Goal: Information Seeking & Learning: Learn about a topic

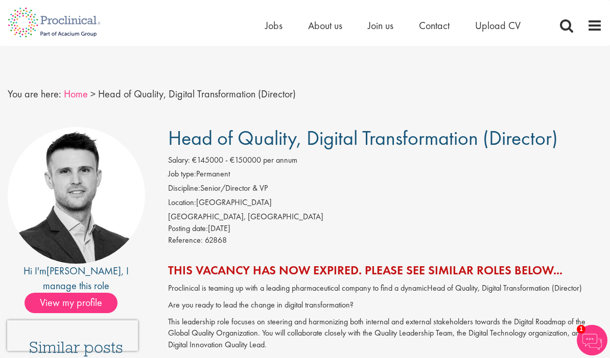
click at [80, 94] on link "Home" at bounding box center [76, 93] width 24 height 13
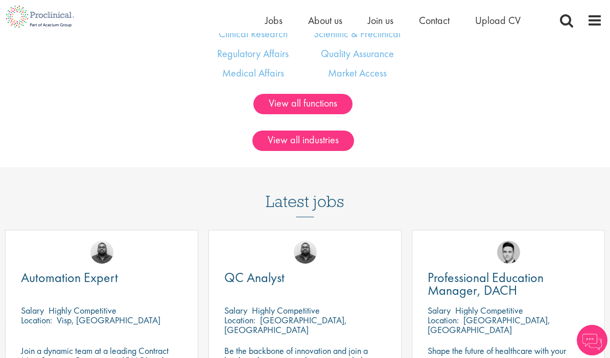
scroll to position [772, 0]
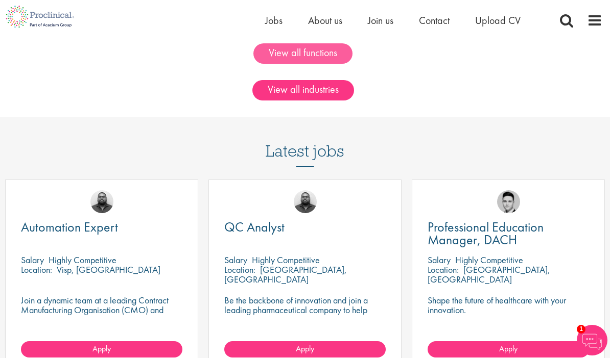
click at [302, 64] on link "View all functions" at bounding box center [302, 53] width 99 height 20
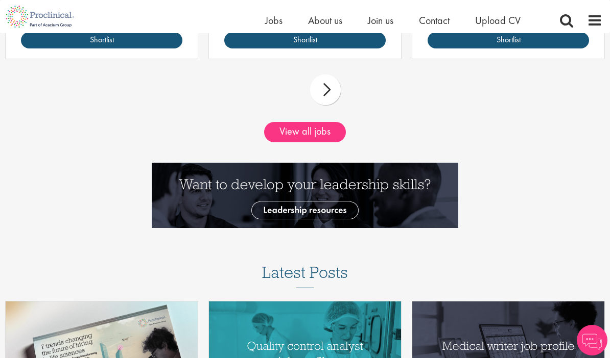
scroll to position [1105, 0]
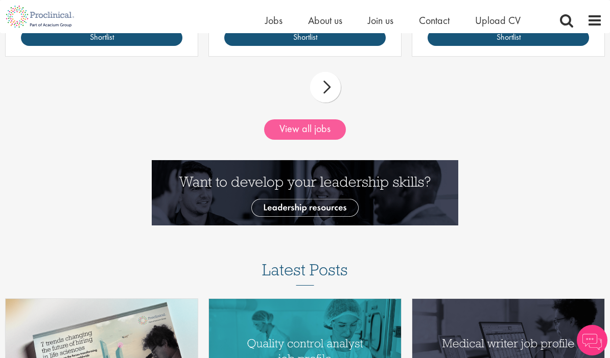
click at [284, 140] on link "View all jobs" at bounding box center [305, 129] width 82 height 20
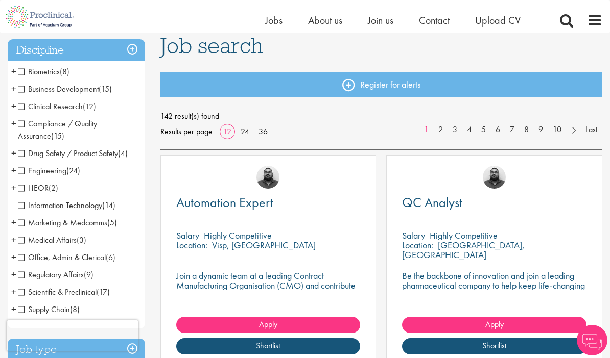
scroll to position [83, 0]
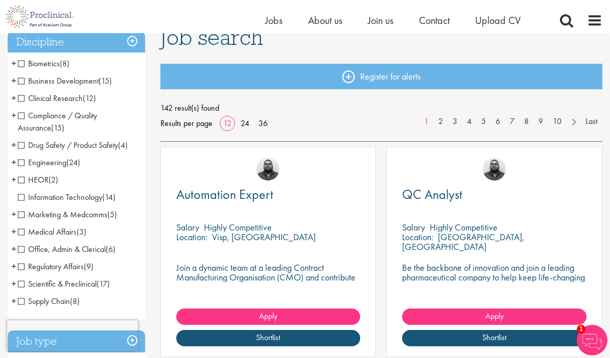
click at [22, 195] on span "Information Technology" at bounding box center [60, 197] width 84 height 11
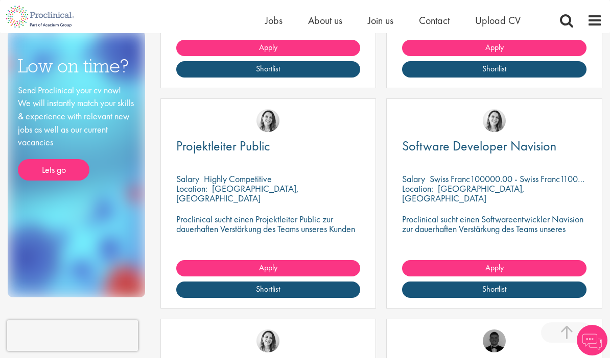
scroll to position [226, 0]
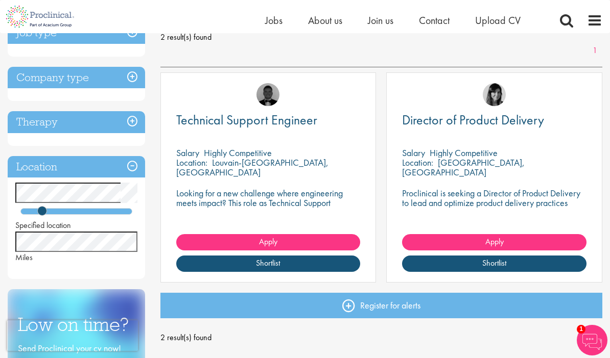
scroll to position [131, 0]
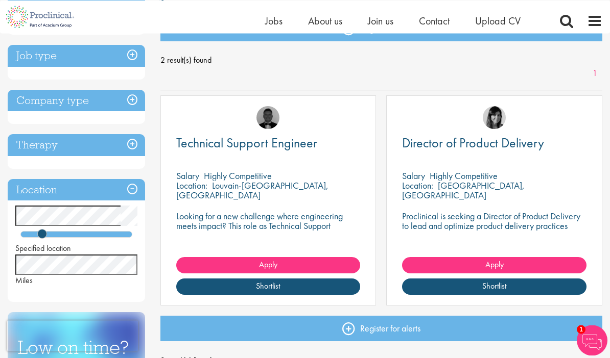
click at [112, 56] on h3 "Job type" at bounding box center [76, 56] width 137 height 22
